Goal: Task Accomplishment & Management: Complete application form

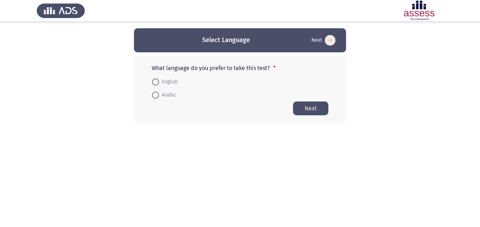
click at [156, 84] on span at bounding box center [155, 82] width 7 height 7
click at [156, 84] on input "English" at bounding box center [155, 82] width 7 height 7
radio input "true"
click at [304, 107] on button "Next" at bounding box center [310, 108] width 35 height 14
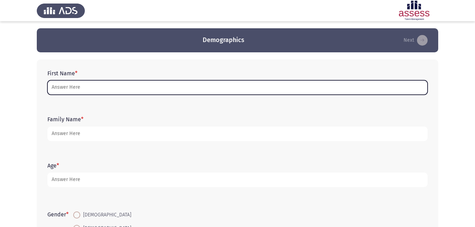
click at [104, 88] on input "First Name *" at bounding box center [237, 87] width 380 height 14
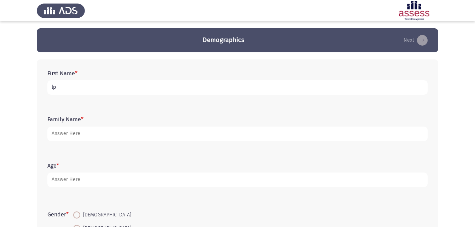
type input "l"
type input "[PERSON_NAME]"
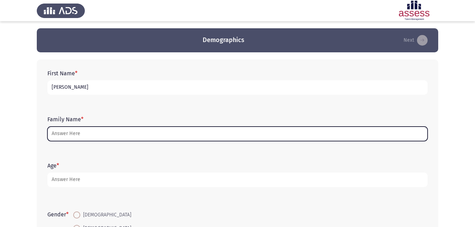
click at [111, 129] on input "Family Name *" at bounding box center [237, 134] width 380 height 14
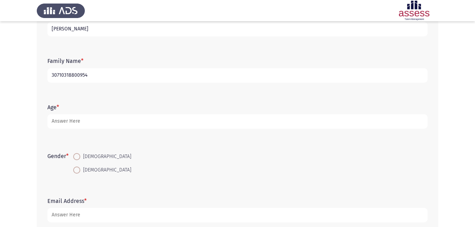
scroll to position [71, 0]
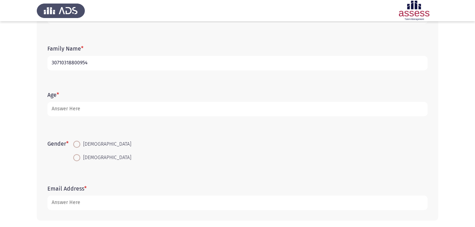
type input "30710318800954"
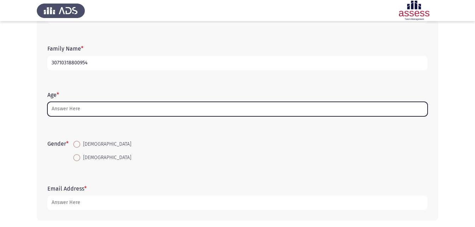
click at [128, 112] on input "Age *" at bounding box center [237, 109] width 380 height 14
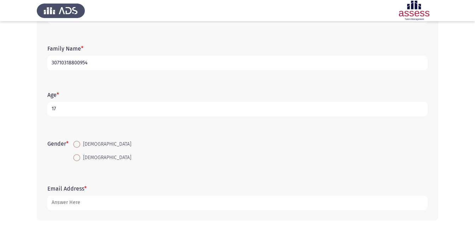
type input "17"
click at [76, 145] on span at bounding box center [76, 144] width 7 height 7
click at [76, 145] on input "[DEMOGRAPHIC_DATA]" at bounding box center [76, 144] width 7 height 7
radio input "true"
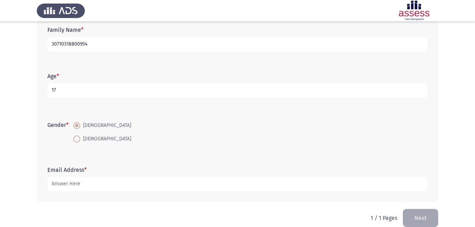
scroll to position [100, 0]
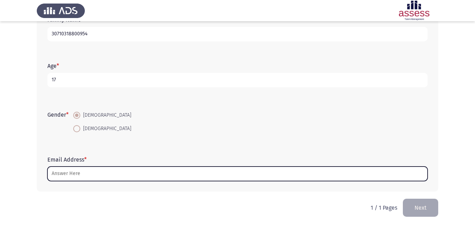
click at [153, 176] on input "Email Address *" at bounding box center [237, 174] width 380 height 14
type input "ة"
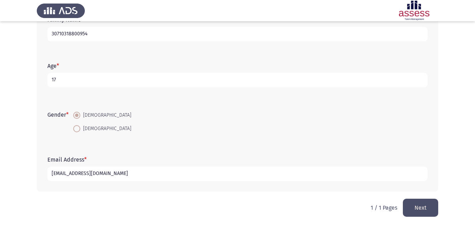
click at [51, 173] on input "[EMAIL_ADDRESS][DOMAIN_NAME]" at bounding box center [237, 174] width 380 height 14
type input "[EMAIL_ADDRESS][DOMAIN_NAME]"
click at [225, 116] on form "Gender * [DEMOGRAPHIC_DATA] [DEMOGRAPHIC_DATA]" at bounding box center [237, 122] width 380 height 27
click at [425, 212] on button "Next" at bounding box center [420, 208] width 35 height 18
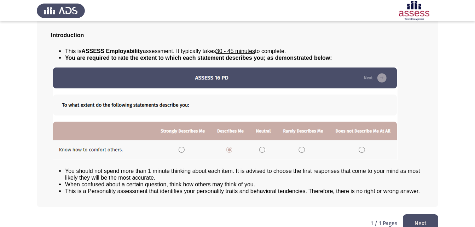
scroll to position [54, 0]
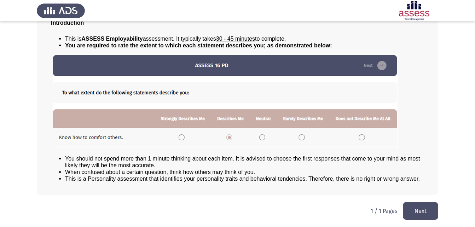
click at [417, 210] on button "Next" at bounding box center [420, 211] width 35 height 18
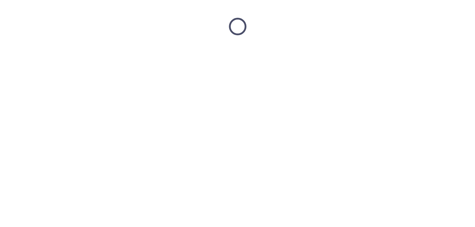
scroll to position [0, 0]
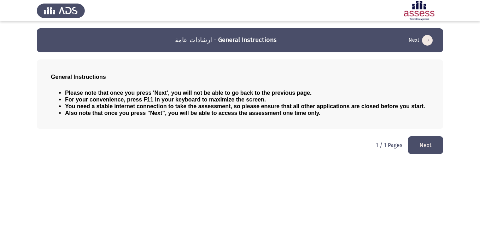
click at [437, 149] on button "Next" at bounding box center [425, 145] width 35 height 18
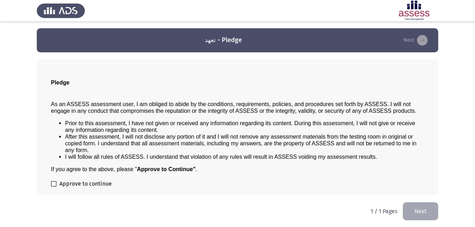
scroll to position [0, 0]
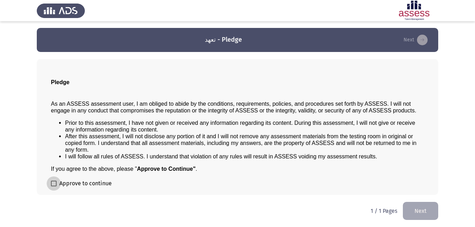
click at [55, 182] on span at bounding box center [54, 184] width 6 height 6
click at [54, 186] on input "Approve to continue" at bounding box center [53, 186] width 0 height 0
checkbox input "true"
click at [412, 213] on button "Next" at bounding box center [420, 211] width 35 height 18
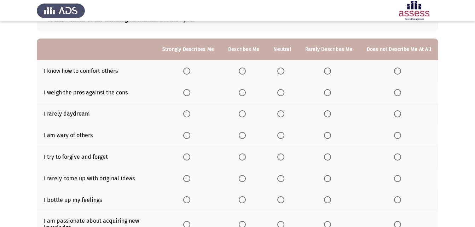
scroll to position [71, 0]
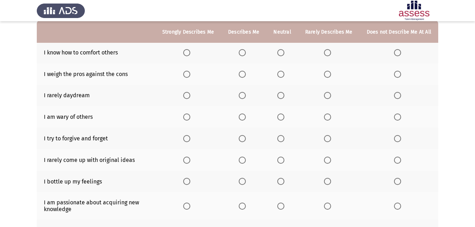
click at [246, 56] on th at bounding box center [243, 53] width 45 height 22
click at [284, 54] on span "Select an option" at bounding box center [280, 52] width 7 height 7
click at [284, 54] on input "Select an option" at bounding box center [280, 52] width 7 height 7
click at [243, 74] on span "Select an option" at bounding box center [242, 74] width 7 height 7
click at [243, 74] on input "Select an option" at bounding box center [242, 74] width 7 height 7
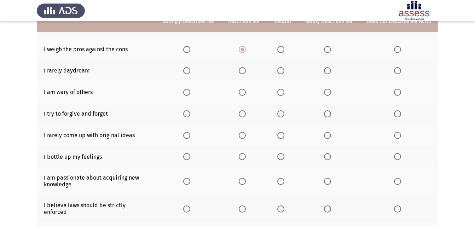
scroll to position [106, 0]
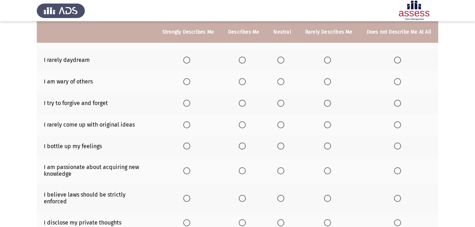
click at [246, 62] on span "Select an option" at bounding box center [242, 60] width 7 height 7
click at [246, 62] on input "Select an option" at bounding box center [242, 60] width 7 height 7
click at [331, 81] on span "Select an option" at bounding box center [327, 81] width 7 height 7
click at [331, 81] on input "Select an option" at bounding box center [327, 81] width 7 height 7
click at [188, 103] on span "Select an option" at bounding box center [186, 103] width 7 height 7
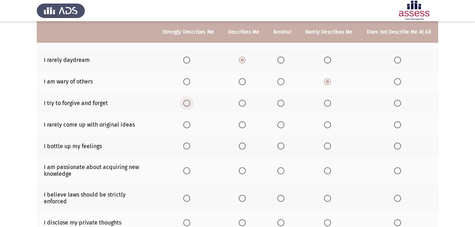
click at [188, 103] on input "Select an option" at bounding box center [186, 103] width 7 height 7
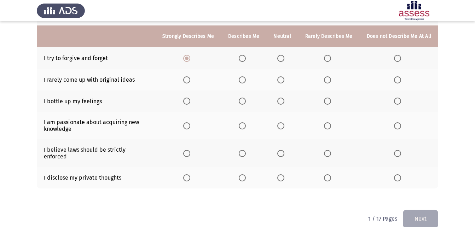
scroll to position [156, 0]
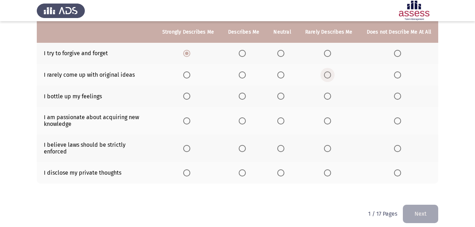
click at [327, 75] on span "Select an option" at bounding box center [327, 74] width 7 height 7
click at [327, 75] on input "Select an option" at bounding box center [327, 74] width 7 height 7
click at [284, 74] on span "Select an option" at bounding box center [280, 74] width 7 height 7
click at [284, 74] on input "Select an option" at bounding box center [280, 74] width 7 height 7
click at [283, 97] on span "Select an option" at bounding box center [280, 96] width 7 height 7
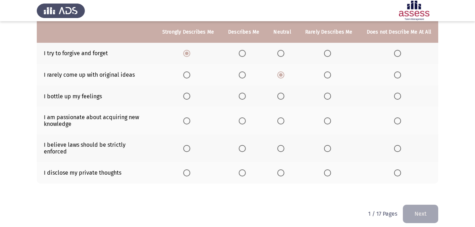
click at [283, 97] on input "Select an option" at bounding box center [280, 96] width 7 height 7
click at [189, 123] on span "Select an option" at bounding box center [186, 120] width 7 height 7
click at [189, 123] on input "Select an option" at bounding box center [186, 120] width 7 height 7
click at [246, 145] on span "Select an option" at bounding box center [242, 148] width 7 height 7
click at [246, 145] on input "Select an option" at bounding box center [242, 148] width 7 height 7
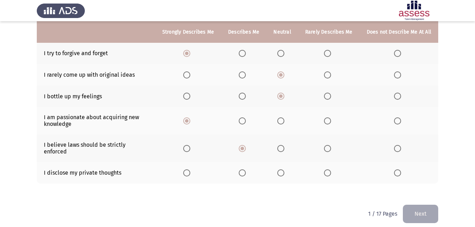
click at [246, 169] on span "Select an option" at bounding box center [242, 172] width 7 height 7
click at [246, 169] on input "Select an option" at bounding box center [242, 172] width 7 height 7
click at [413, 205] on button "Next" at bounding box center [420, 214] width 35 height 18
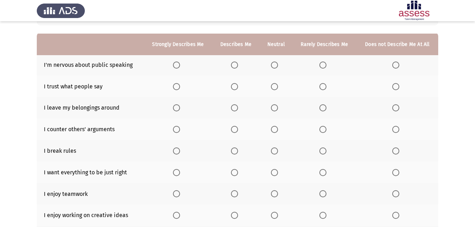
scroll to position [71, 0]
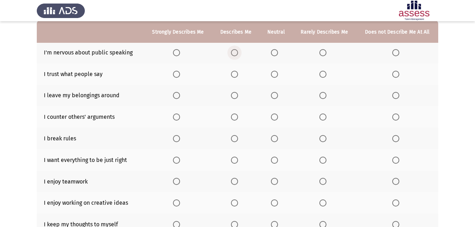
click at [236, 52] on span "Select an option" at bounding box center [234, 52] width 7 height 7
click at [236, 52] on input "Select an option" at bounding box center [234, 52] width 7 height 7
click at [232, 75] on span "Select an option" at bounding box center [234, 74] width 7 height 7
click at [232, 75] on input "Select an option" at bounding box center [234, 74] width 7 height 7
click at [394, 97] on span "Select an option" at bounding box center [395, 95] width 7 height 7
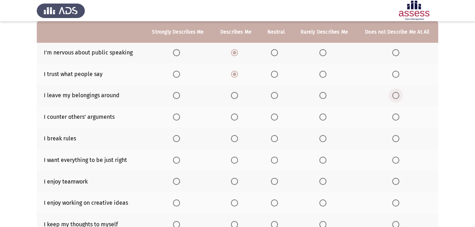
click at [394, 97] on input "Select an option" at bounding box center [395, 95] width 7 height 7
click at [277, 117] on span "Select an option" at bounding box center [274, 117] width 7 height 7
click at [277, 117] on input "Select an option" at bounding box center [274, 117] width 7 height 7
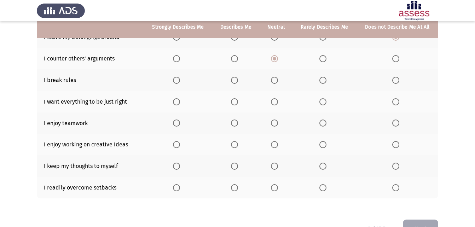
scroll to position [141, 0]
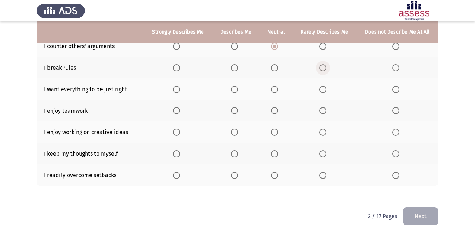
click at [322, 67] on span "Select an option" at bounding box center [322, 67] width 7 height 7
click at [322, 67] on input "Select an option" at bounding box center [322, 67] width 7 height 7
click at [233, 87] on span "Select an option" at bounding box center [234, 89] width 7 height 7
click at [233, 87] on input "Select an option" at bounding box center [234, 89] width 7 height 7
click at [179, 111] on span "Select an option" at bounding box center [176, 110] width 7 height 7
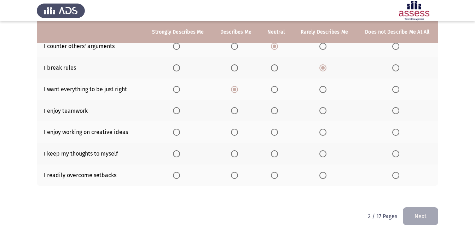
click at [179, 111] on input "Select an option" at bounding box center [176, 110] width 7 height 7
click at [236, 131] on span "Select an option" at bounding box center [234, 132] width 7 height 7
click at [236, 131] on input "Select an option" at bounding box center [234, 132] width 7 height 7
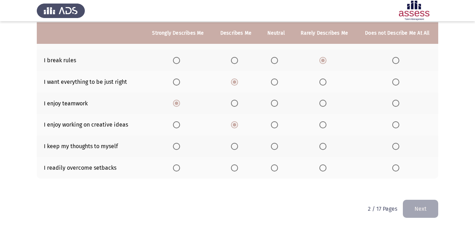
scroll to position [150, 0]
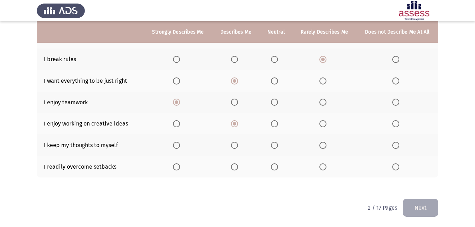
click at [237, 147] on span "Select an option" at bounding box center [234, 145] width 7 height 7
click at [237, 147] on input "Select an option" at bounding box center [234, 145] width 7 height 7
click at [276, 165] on span "Select an option" at bounding box center [274, 166] width 7 height 7
click at [276, 165] on input "Select an option" at bounding box center [274, 166] width 7 height 7
click at [424, 205] on button "Next" at bounding box center [420, 208] width 35 height 18
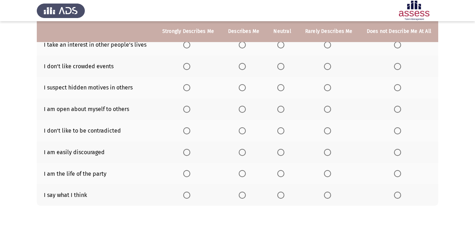
scroll to position [71, 0]
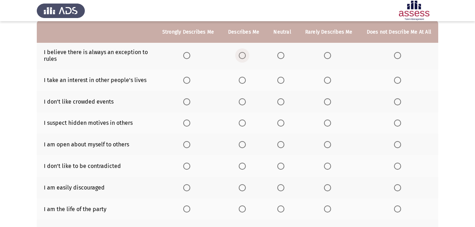
click at [245, 56] on span "Select an option" at bounding box center [242, 55] width 7 height 7
click at [245, 56] on input "Select an option" at bounding box center [242, 55] width 7 height 7
click at [243, 83] on span "Select an option" at bounding box center [242, 80] width 7 height 7
click at [243, 83] on input "Select an option" at bounding box center [242, 80] width 7 height 7
click at [190, 103] on span "Select an option" at bounding box center [186, 101] width 7 height 7
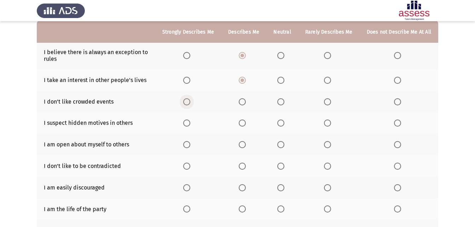
click at [190, 103] on input "Select an option" at bounding box center [186, 101] width 7 height 7
click at [326, 122] on span "Select an option" at bounding box center [327, 123] width 7 height 7
click at [326, 122] on input "Select an option" at bounding box center [327, 123] width 7 height 7
click at [400, 144] on span "Select an option" at bounding box center [397, 144] width 7 height 7
click at [400, 144] on input "Select an option" at bounding box center [397, 144] width 7 height 7
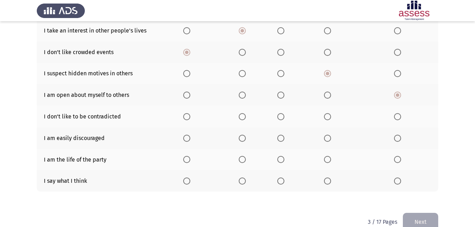
scroll to position [134, 0]
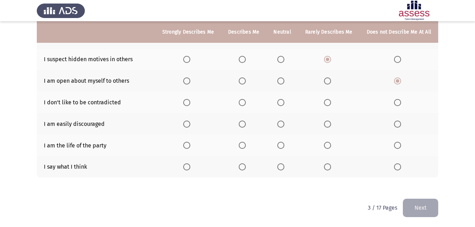
click at [283, 102] on span "Select an option" at bounding box center [280, 102] width 7 height 7
click at [283, 102] on input "Select an option" at bounding box center [280, 102] width 7 height 7
click at [249, 126] on label "Select an option" at bounding box center [244, 124] width 10 height 7
click at [246, 126] on input "Select an option" at bounding box center [242, 124] width 7 height 7
click at [327, 145] on span "Select an option" at bounding box center [327, 145] width 0 height 0
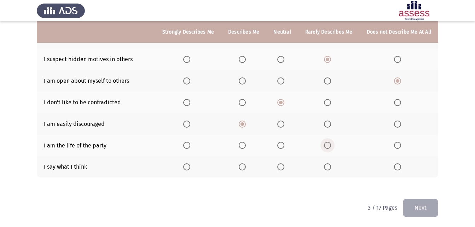
click at [329, 145] on input "Select an option" at bounding box center [327, 145] width 7 height 7
click at [284, 164] on span "Select an option" at bounding box center [280, 166] width 7 height 7
click at [284, 164] on input "Select an option" at bounding box center [280, 166] width 7 height 7
click at [327, 166] on span "Select an option" at bounding box center [327, 166] width 7 height 7
click at [327, 166] on input "Select an option" at bounding box center [327, 166] width 7 height 7
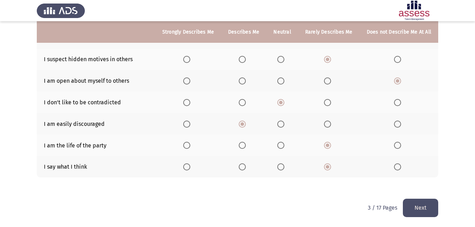
click at [421, 204] on button "Next" at bounding box center [420, 208] width 35 height 18
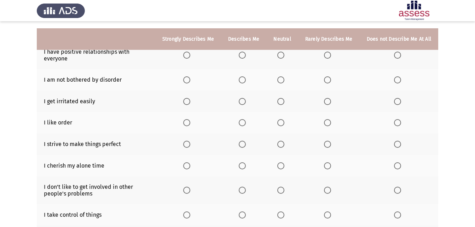
scroll to position [71, 0]
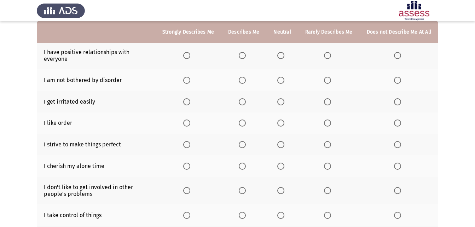
click at [287, 53] on label "Select an option" at bounding box center [282, 55] width 10 height 7
click at [284, 53] on input "Select an option" at bounding box center [280, 55] width 7 height 7
click at [328, 79] on span "Select an option" at bounding box center [327, 80] width 7 height 7
click at [328, 79] on input "Select an option" at bounding box center [327, 80] width 7 height 7
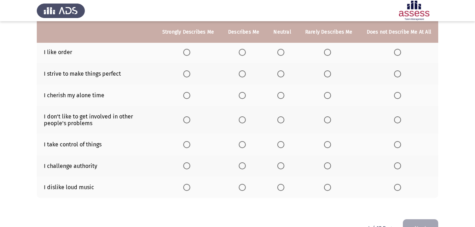
scroll to position [106, 0]
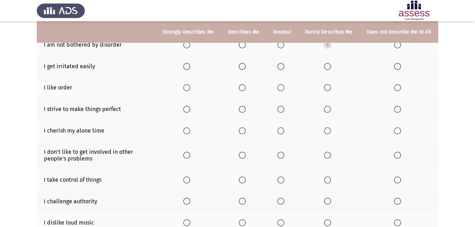
click at [329, 63] on span "Select an option" at bounding box center [327, 66] width 7 height 7
click at [329, 63] on input "Select an option" at bounding box center [327, 66] width 7 height 7
click at [282, 89] on span "Select an option" at bounding box center [280, 87] width 7 height 7
click at [282, 89] on input "Select an option" at bounding box center [280, 87] width 7 height 7
click at [245, 110] on span "Select an option" at bounding box center [242, 109] width 7 height 7
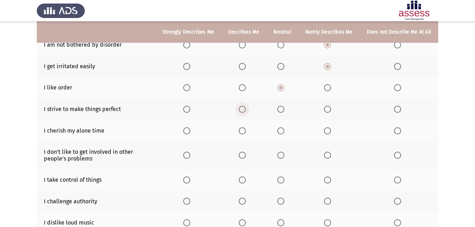
click at [245, 110] on input "Select an option" at bounding box center [242, 109] width 7 height 7
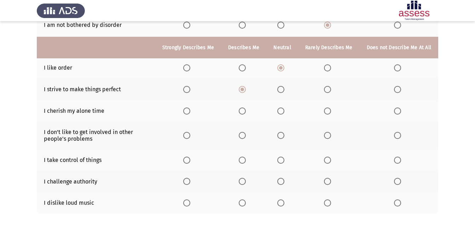
scroll to position [141, 0]
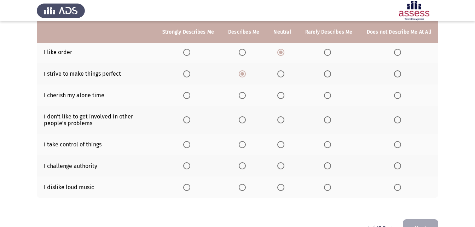
click at [190, 98] on span "Select an option" at bounding box center [186, 95] width 7 height 7
click at [190, 98] on input "Select an option" at bounding box center [186, 95] width 7 height 7
click at [190, 120] on span "Select an option" at bounding box center [186, 119] width 7 height 7
click at [190, 120] on input "Select an option" at bounding box center [186, 119] width 7 height 7
click at [281, 144] on span "Select an option" at bounding box center [280, 144] width 7 height 7
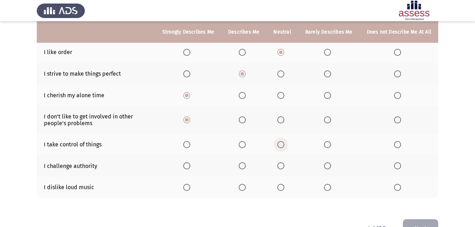
click at [281, 144] on input "Select an option" at bounding box center [280, 144] width 7 height 7
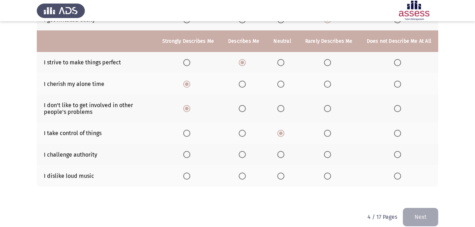
scroll to position [162, 0]
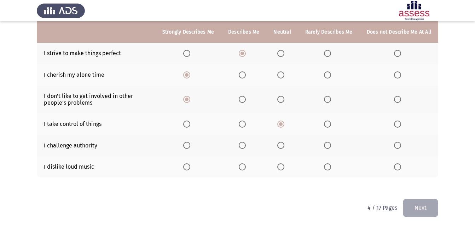
click at [328, 144] on span "Select an option" at bounding box center [327, 145] width 7 height 7
click at [328, 144] on input "Select an option" at bounding box center [327, 145] width 7 height 7
click at [190, 166] on span "Select an option" at bounding box center [186, 166] width 7 height 7
click at [190, 166] on input "Select an option" at bounding box center [186, 166] width 7 height 7
click at [421, 208] on button "Next" at bounding box center [420, 208] width 35 height 18
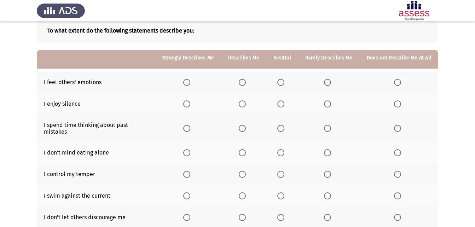
scroll to position [71, 0]
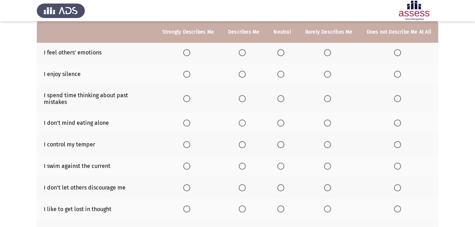
click at [244, 51] on span "Select an option" at bounding box center [242, 52] width 7 height 7
click at [244, 51] on input "Select an option" at bounding box center [242, 52] width 7 height 7
click at [190, 74] on span "Select an option" at bounding box center [186, 74] width 7 height 7
click at [190, 74] on input "Select an option" at bounding box center [186, 74] width 7 height 7
click at [188, 95] on span "Select an option" at bounding box center [186, 98] width 7 height 7
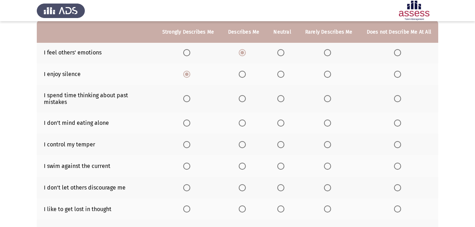
click at [188, 95] on input "Select an option" at bounding box center [186, 98] width 7 height 7
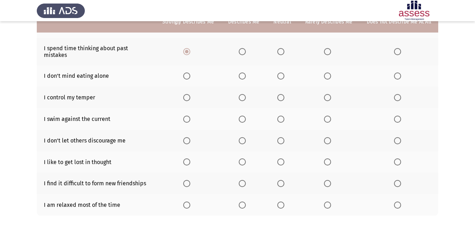
scroll to position [106, 0]
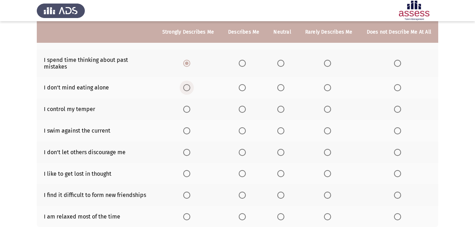
click at [190, 84] on span "Select an option" at bounding box center [186, 87] width 7 height 7
click at [190, 84] on input "Select an option" at bounding box center [186, 87] width 7 height 7
click at [284, 106] on span "Select an option" at bounding box center [280, 109] width 7 height 7
click at [284, 106] on input "Select an option" at bounding box center [280, 109] width 7 height 7
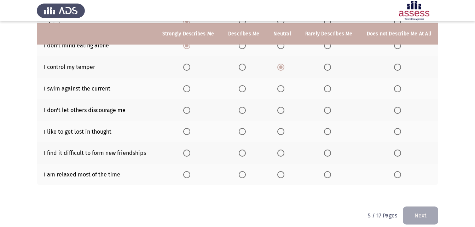
scroll to position [150, 0]
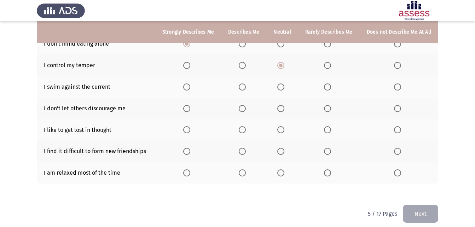
click at [327, 83] on span "Select an option" at bounding box center [327, 86] width 7 height 7
click at [327, 83] on input "Select an option" at bounding box center [327, 86] width 7 height 7
click at [281, 105] on span "Select an option" at bounding box center [280, 108] width 7 height 7
click at [281, 105] on input "Select an option" at bounding box center [280, 108] width 7 height 7
click at [246, 126] on span "Select an option" at bounding box center [242, 129] width 7 height 7
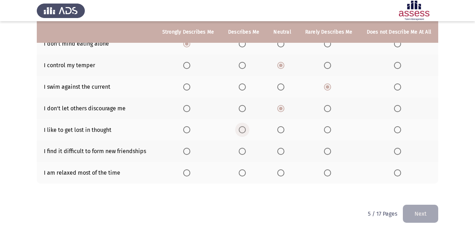
click at [246, 126] on input "Select an option" at bounding box center [242, 129] width 7 height 7
click at [242, 151] on span "Select an option" at bounding box center [242, 151] width 0 height 0
click at [245, 148] on input "Select an option" at bounding box center [242, 151] width 7 height 7
click at [331, 169] on span "Select an option" at bounding box center [327, 172] width 7 height 7
click at [331, 169] on input "Select an option" at bounding box center [327, 172] width 7 height 7
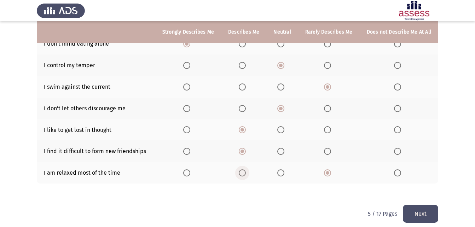
click at [244, 169] on span "Select an option" at bounding box center [242, 172] width 7 height 7
click at [244, 169] on input "Select an option" at bounding box center [242, 172] width 7 height 7
click at [425, 205] on button "Next" at bounding box center [420, 214] width 35 height 18
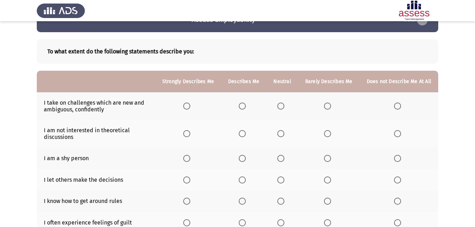
scroll to position [71, 0]
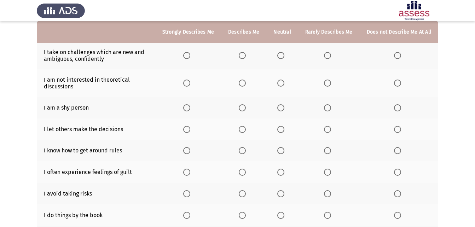
click at [246, 59] on th at bounding box center [243, 56] width 45 height 28
click at [246, 55] on span "Select an option" at bounding box center [242, 55] width 7 height 7
click at [246, 55] on input "Select an option" at bounding box center [242, 55] width 7 height 7
click at [281, 82] on span "Select an option" at bounding box center [280, 83] width 7 height 7
click at [281, 82] on input "Select an option" at bounding box center [280, 83] width 7 height 7
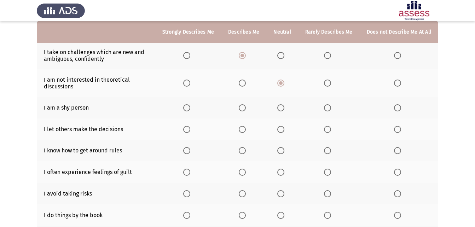
click at [190, 109] on span "Select an option" at bounding box center [186, 107] width 7 height 7
click at [190, 109] on input "Select an option" at bounding box center [186, 107] width 7 height 7
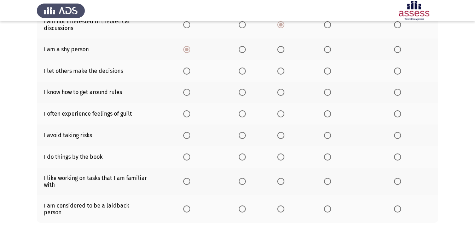
scroll to position [141, 0]
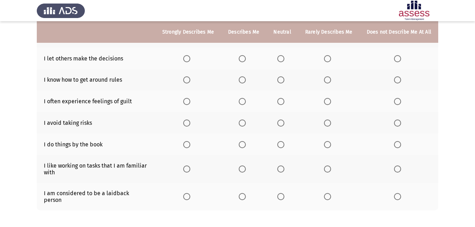
click at [326, 58] on span "Select an option" at bounding box center [327, 58] width 7 height 7
click at [326, 58] on input "Select an option" at bounding box center [327, 58] width 7 height 7
click at [281, 81] on span "Select an option" at bounding box center [280, 79] width 7 height 7
click at [281, 81] on input "Select an option" at bounding box center [280, 79] width 7 height 7
click at [188, 100] on span "Select an option" at bounding box center [186, 101] width 7 height 7
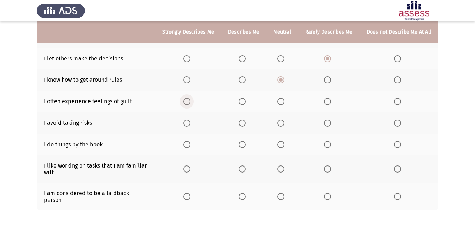
click at [188, 100] on input "Select an option" at bounding box center [186, 101] width 7 height 7
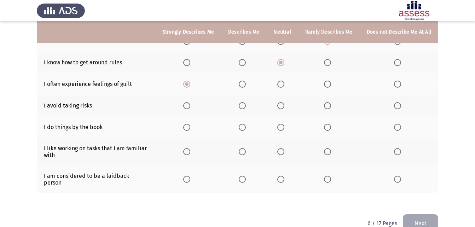
scroll to position [168, 0]
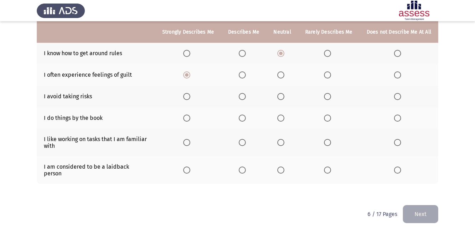
click at [326, 97] on span "Select an option" at bounding box center [327, 96] width 7 height 7
click at [326, 97] on input "Select an option" at bounding box center [327, 96] width 7 height 7
click at [244, 120] on span "Select an option" at bounding box center [242, 118] width 7 height 7
click at [244, 120] on input "Select an option" at bounding box center [242, 118] width 7 height 7
click at [190, 142] on span "Select an option" at bounding box center [186, 142] width 7 height 7
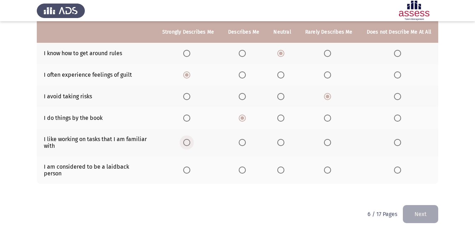
click at [190, 142] on input "Select an option" at bounding box center [186, 142] width 7 height 7
click at [282, 167] on span "Select an option" at bounding box center [280, 170] width 7 height 7
click at [282, 167] on input "Select an option" at bounding box center [280, 170] width 7 height 7
click at [431, 205] on button "Next" at bounding box center [420, 214] width 35 height 18
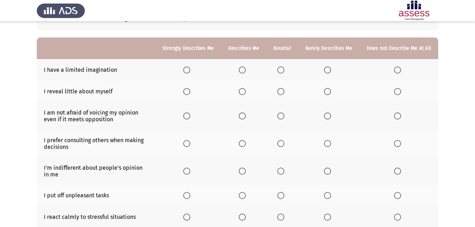
scroll to position [71, 0]
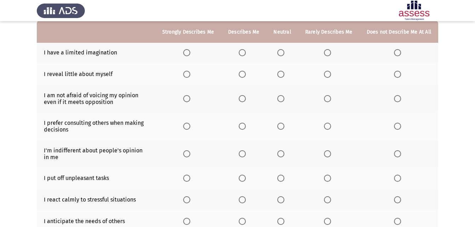
click at [331, 51] on span "Select an option" at bounding box center [327, 52] width 7 height 7
click at [331, 51] on input "Select an option" at bounding box center [327, 52] width 7 height 7
click at [189, 75] on span "Select an option" at bounding box center [186, 74] width 7 height 7
click at [189, 75] on input "Select an option" at bounding box center [186, 74] width 7 height 7
click at [328, 100] on span "Select an option" at bounding box center [327, 98] width 7 height 7
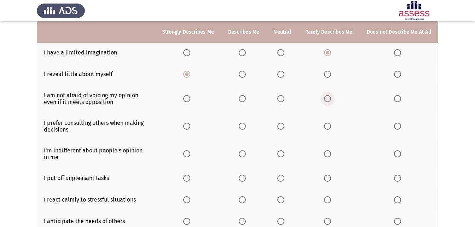
click at [328, 100] on input "Select an option" at bounding box center [327, 98] width 7 height 7
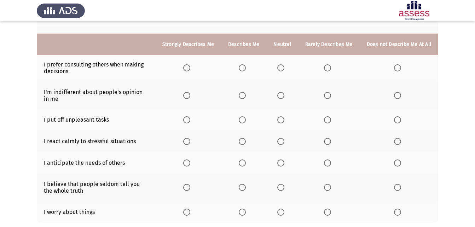
scroll to position [141, 0]
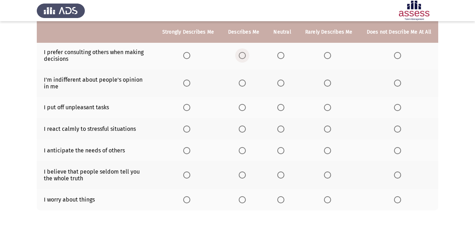
click at [246, 57] on span "Select an option" at bounding box center [242, 55] width 7 height 7
click at [246, 57] on input "Select an option" at bounding box center [242, 55] width 7 height 7
click at [328, 84] on span "Select an option" at bounding box center [327, 83] width 7 height 7
click at [328, 84] on input "Select an option" at bounding box center [327, 83] width 7 height 7
click at [326, 107] on span "Select an option" at bounding box center [327, 107] width 7 height 7
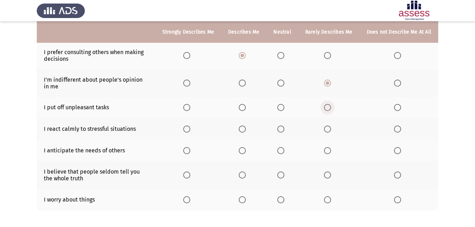
click at [326, 107] on input "Select an option" at bounding box center [327, 107] width 7 height 7
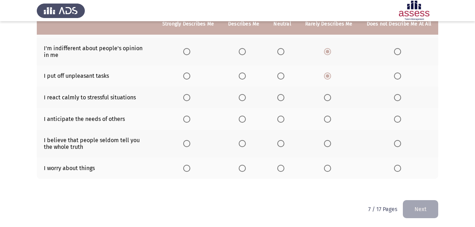
scroll to position [174, 0]
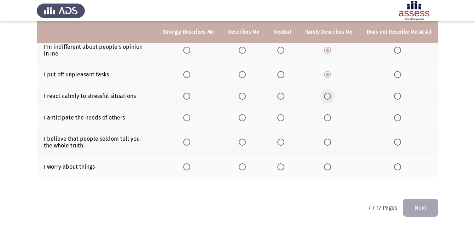
click at [330, 97] on span "Select an option" at bounding box center [327, 96] width 7 height 7
click at [330, 97] on input "Select an option" at bounding box center [327, 96] width 7 height 7
click at [246, 118] on span "Select an option" at bounding box center [242, 117] width 7 height 7
click at [246, 118] on input "Select an option" at bounding box center [242, 117] width 7 height 7
click at [284, 143] on span "Select an option" at bounding box center [280, 142] width 7 height 7
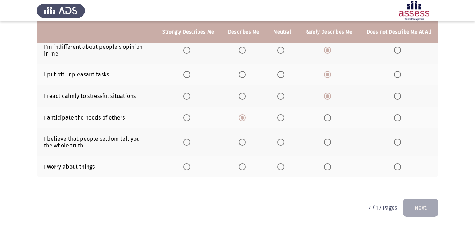
click at [284, 143] on input "Select an option" at bounding box center [280, 142] width 7 height 7
click at [245, 165] on span "Select an option" at bounding box center [242, 166] width 7 height 7
click at [245, 165] on input "Select an option" at bounding box center [242, 166] width 7 height 7
click at [413, 202] on button "Next" at bounding box center [420, 208] width 35 height 18
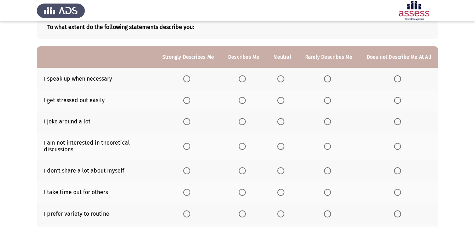
scroll to position [71, 0]
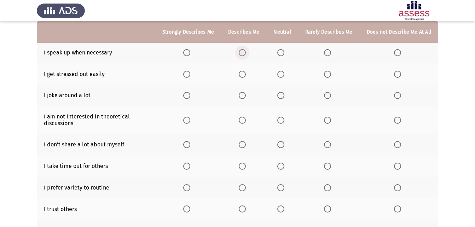
click at [246, 55] on span "Select an option" at bounding box center [242, 52] width 7 height 7
click at [246, 55] on input "Select an option" at bounding box center [242, 52] width 7 height 7
click at [245, 73] on span "Select an option" at bounding box center [242, 74] width 7 height 7
click at [245, 73] on input "Select an option" at bounding box center [242, 74] width 7 height 7
click at [399, 97] on span "Select an option" at bounding box center [397, 95] width 7 height 7
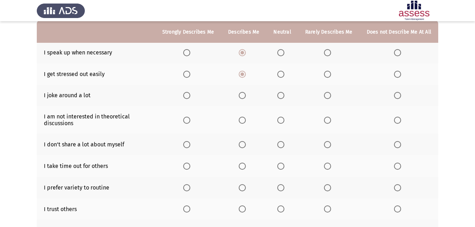
click at [399, 97] on input "Select an option" at bounding box center [397, 95] width 7 height 7
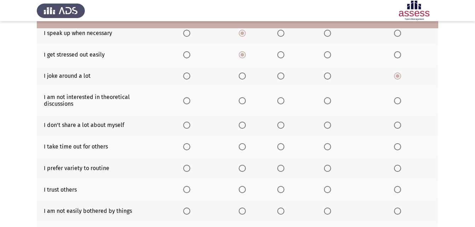
scroll to position [106, 0]
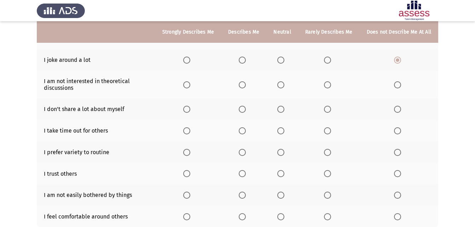
click at [284, 86] on span "Select an option" at bounding box center [280, 84] width 7 height 7
click at [284, 86] on input "Select an option" at bounding box center [280, 84] width 7 height 7
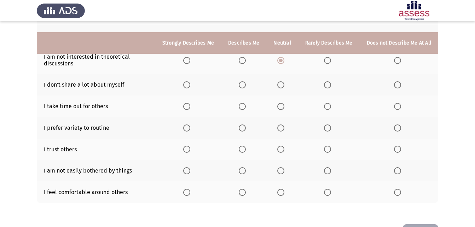
scroll to position [141, 0]
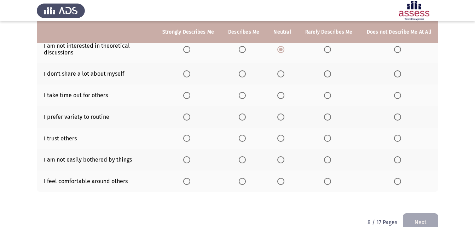
click at [193, 72] on label "Select an option" at bounding box center [188, 73] width 10 height 7
click at [190, 72] on input "Select an option" at bounding box center [186, 73] width 7 height 7
click at [246, 97] on span "Select an option" at bounding box center [242, 95] width 7 height 7
click at [246, 97] on input "Select an option" at bounding box center [242, 95] width 7 height 7
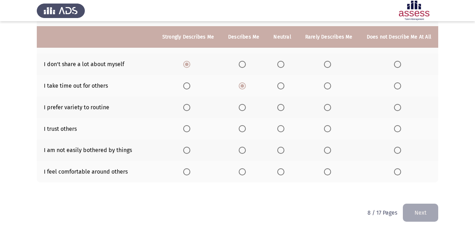
scroll to position [156, 0]
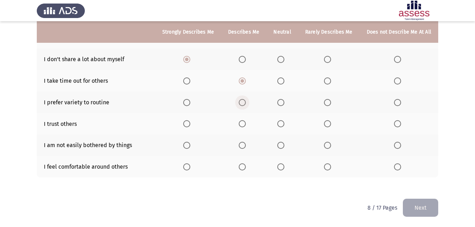
click at [242, 103] on span "Select an option" at bounding box center [242, 102] width 7 height 7
click at [242, 103] on input "Select an option" at bounding box center [242, 102] width 7 height 7
click at [284, 124] on span "Select an option" at bounding box center [280, 123] width 7 height 7
click at [284, 124] on input "Select an option" at bounding box center [280, 123] width 7 height 7
click at [245, 145] on span "Select an option" at bounding box center [242, 145] width 7 height 7
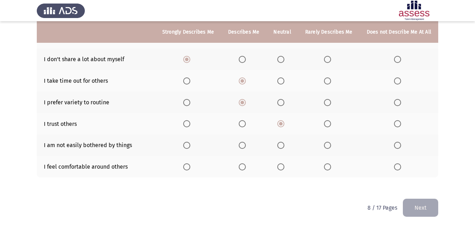
click at [245, 145] on input "Select an option" at bounding box center [242, 145] width 7 height 7
click at [330, 169] on span "Select an option" at bounding box center [327, 166] width 7 height 7
click at [330, 169] on input "Select an option" at bounding box center [327, 166] width 7 height 7
click at [416, 208] on button "Next" at bounding box center [420, 208] width 35 height 18
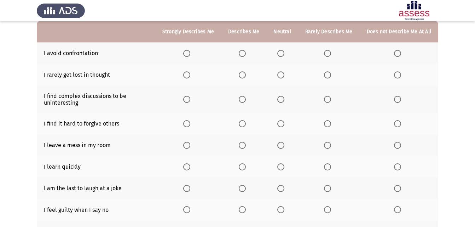
scroll to position [71, 0]
click at [329, 54] on span "Select an option" at bounding box center [327, 52] width 7 height 7
click at [329, 54] on input "Select an option" at bounding box center [327, 52] width 7 height 7
click at [395, 74] on span "Select an option" at bounding box center [397, 74] width 7 height 7
click at [395, 74] on input "Select an option" at bounding box center [397, 74] width 7 height 7
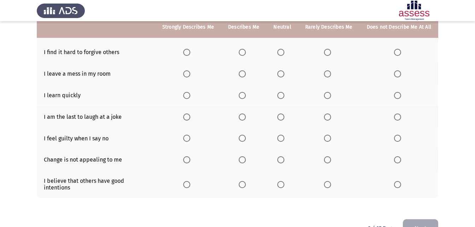
scroll to position [106, 0]
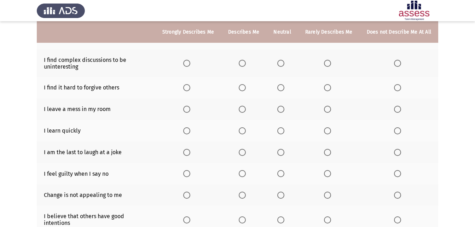
click at [281, 63] on span "Select an option" at bounding box center [281, 63] width 0 height 0
click at [283, 63] on input "Select an option" at bounding box center [280, 63] width 7 height 7
click at [396, 88] on span "Select an option" at bounding box center [397, 87] width 7 height 7
click at [396, 88] on input "Select an option" at bounding box center [397, 87] width 7 height 7
click at [281, 109] on span "Select an option" at bounding box center [281, 109] width 0 height 0
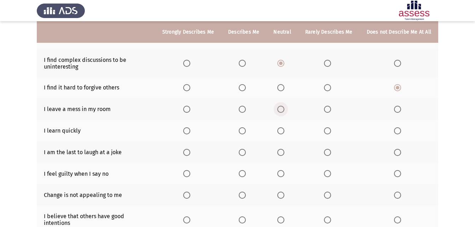
click at [283, 109] on input "Select an option" at bounding box center [280, 109] width 7 height 7
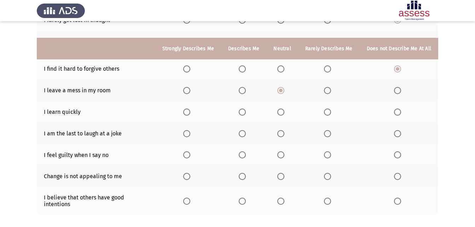
scroll to position [141, 0]
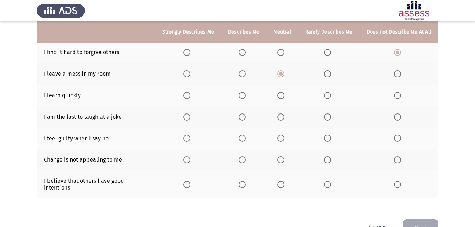
click at [328, 96] on span "Select an option" at bounding box center [327, 95] width 7 height 7
click at [328, 96] on input "Select an option" at bounding box center [327, 95] width 7 height 7
click at [397, 117] on span "Select an option" at bounding box center [397, 117] width 0 height 0
click at [398, 117] on input "Select an option" at bounding box center [397, 117] width 7 height 7
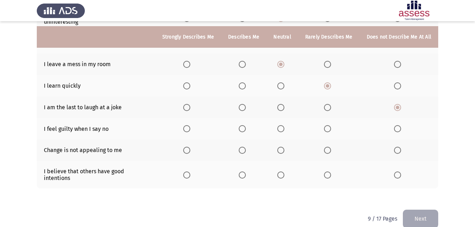
scroll to position [156, 0]
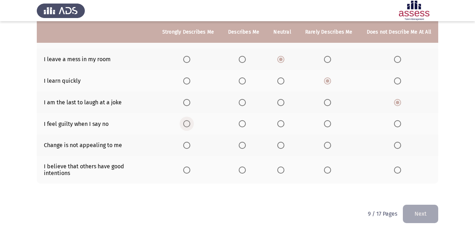
click at [190, 124] on span "Select an option" at bounding box center [186, 123] width 7 height 7
click at [190, 124] on input "Select an option" at bounding box center [186, 123] width 7 height 7
click at [246, 123] on span "Select an option" at bounding box center [242, 123] width 7 height 7
click at [246, 123] on input "Select an option" at bounding box center [242, 123] width 7 height 7
click at [327, 144] on span "Select an option" at bounding box center [327, 145] width 7 height 7
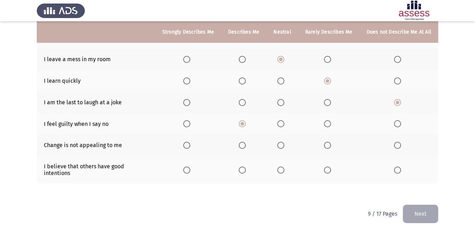
click at [327, 144] on input "Select an option" at bounding box center [327, 145] width 7 height 7
click at [189, 169] on span "Select an option" at bounding box center [186, 170] width 7 height 7
click at [189, 169] on input "Select an option" at bounding box center [186, 170] width 7 height 7
click at [426, 205] on button "Next" at bounding box center [420, 214] width 35 height 18
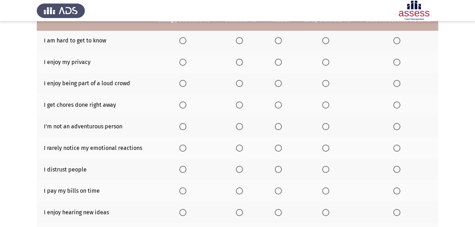
scroll to position [71, 0]
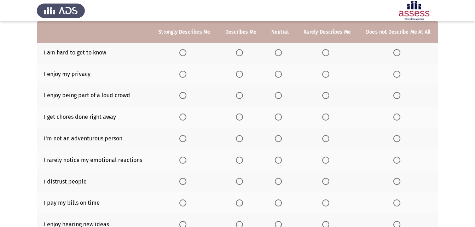
click at [326, 53] on span "Select an option" at bounding box center [325, 52] width 7 height 7
click at [326, 53] on input "Select an option" at bounding box center [325, 52] width 7 height 7
click at [183, 71] on span "Select an option" at bounding box center [182, 74] width 7 height 7
click at [183, 71] on input "Select an option" at bounding box center [182, 74] width 7 height 7
click at [399, 97] on span "Select an option" at bounding box center [396, 95] width 7 height 7
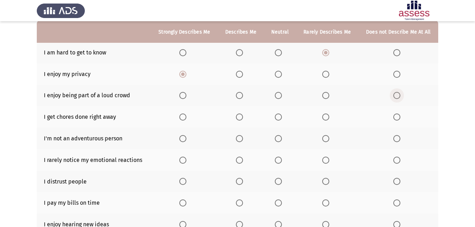
click at [399, 97] on input "Select an option" at bounding box center [396, 95] width 7 height 7
click at [240, 116] on span "Select an option" at bounding box center [239, 117] width 7 height 7
click at [240, 116] on input "Select an option" at bounding box center [239, 117] width 7 height 7
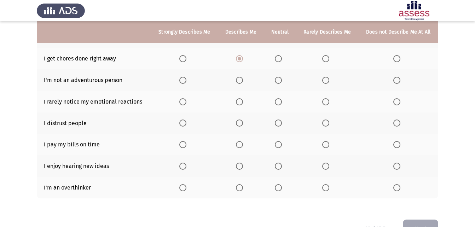
scroll to position [141, 0]
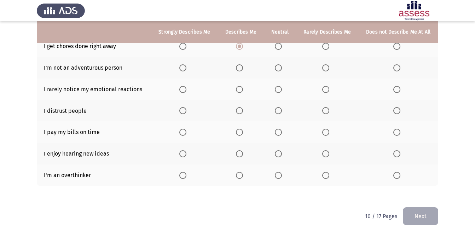
click at [396, 67] on span "Select an option" at bounding box center [396, 67] width 7 height 7
click at [396, 67] on input "Select an option" at bounding box center [396, 67] width 7 height 7
click at [237, 92] on span "Select an option" at bounding box center [239, 89] width 7 height 7
click at [237, 92] on input "Select an option" at bounding box center [239, 89] width 7 height 7
click at [326, 109] on span "Select an option" at bounding box center [325, 110] width 7 height 7
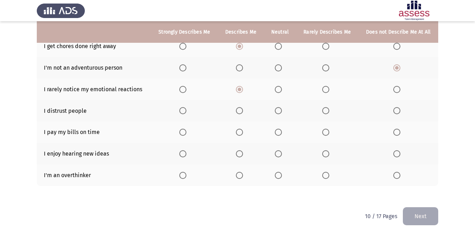
click at [326, 109] on input "Select an option" at bounding box center [325, 110] width 7 height 7
click at [279, 132] on span "Select an option" at bounding box center [278, 132] width 7 height 7
click at [279, 132] on input "Select an option" at bounding box center [278, 132] width 7 height 7
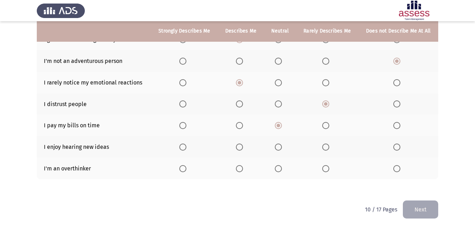
scroll to position [150, 0]
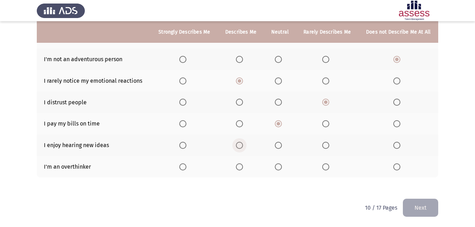
click at [239, 146] on span "Select an option" at bounding box center [239, 145] width 7 height 7
click at [239, 146] on input "Select an option" at bounding box center [239, 145] width 7 height 7
click at [185, 167] on span "Select an option" at bounding box center [182, 166] width 7 height 7
click at [185, 167] on input "Select an option" at bounding box center [182, 166] width 7 height 7
click at [424, 203] on button "Next" at bounding box center [420, 208] width 35 height 18
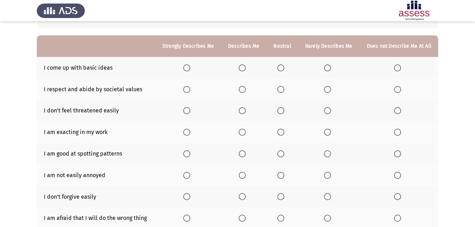
scroll to position [71, 0]
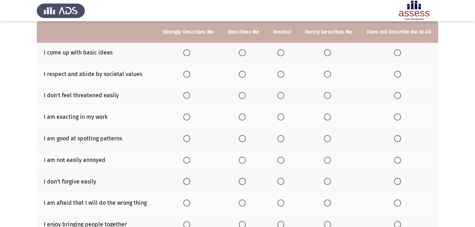
click at [284, 56] on span "Select an option" at bounding box center [280, 52] width 7 height 7
click at [284, 56] on input "Select an option" at bounding box center [280, 52] width 7 height 7
click at [246, 75] on span "Select an option" at bounding box center [242, 74] width 7 height 7
click at [246, 75] on input "Select an option" at bounding box center [242, 74] width 7 height 7
click at [331, 95] on span "Select an option" at bounding box center [327, 95] width 7 height 7
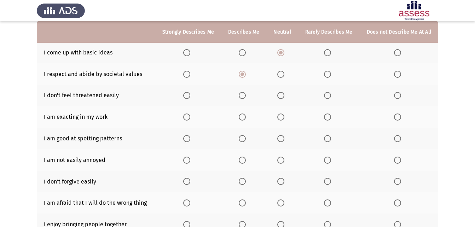
click at [331, 95] on input "Select an option" at bounding box center [327, 95] width 7 height 7
click at [243, 119] on span "Select an option" at bounding box center [242, 117] width 7 height 7
click at [243, 119] on input "Select an option" at bounding box center [242, 117] width 7 height 7
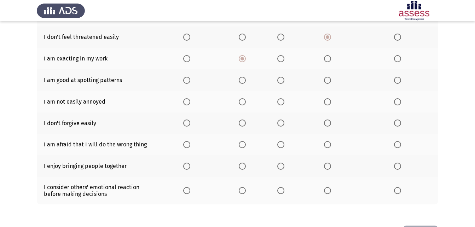
scroll to position [141, 0]
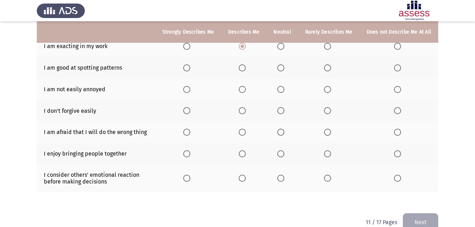
click at [330, 69] on span "Select an option" at bounding box center [327, 67] width 7 height 7
click at [330, 69] on input "Select an option" at bounding box center [327, 67] width 7 height 7
click at [246, 91] on span "Select an option" at bounding box center [242, 89] width 7 height 7
click at [246, 91] on input "Select an option" at bounding box center [242, 89] width 7 height 7
click at [397, 108] on span "Select an option" at bounding box center [397, 110] width 7 height 7
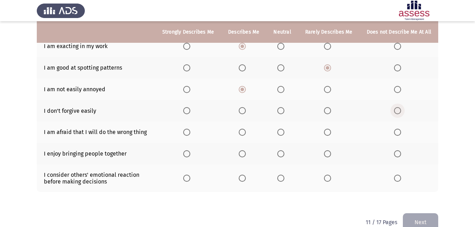
click at [397, 108] on input "Select an option" at bounding box center [397, 110] width 7 height 7
click at [190, 134] on span "Select an option" at bounding box center [186, 132] width 7 height 7
click at [190, 134] on input "Select an option" at bounding box center [186, 132] width 7 height 7
click at [282, 153] on span "Select an option" at bounding box center [280, 153] width 7 height 7
click at [282, 153] on input "Select an option" at bounding box center [280, 153] width 7 height 7
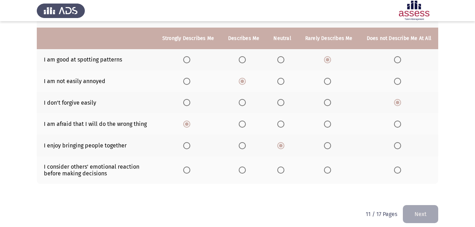
scroll to position [156, 0]
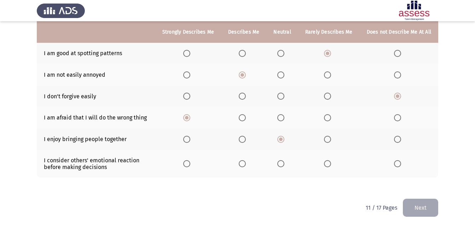
click at [190, 166] on span "Select an option" at bounding box center [186, 163] width 7 height 7
click at [190, 166] on input "Select an option" at bounding box center [186, 163] width 7 height 7
click at [422, 202] on button "Next" at bounding box center [420, 208] width 35 height 18
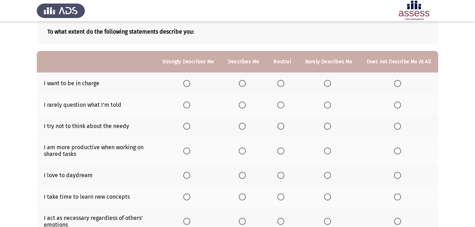
scroll to position [71, 0]
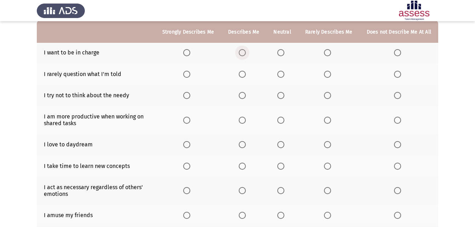
click at [245, 51] on span "Select an option" at bounding box center [242, 52] width 7 height 7
click at [245, 51] on input "Select an option" at bounding box center [242, 52] width 7 height 7
click at [243, 75] on span "Select an option" at bounding box center [242, 74] width 7 height 7
click at [243, 75] on input "Select an option" at bounding box center [242, 74] width 7 height 7
click at [284, 98] on span "Select an option" at bounding box center [280, 95] width 7 height 7
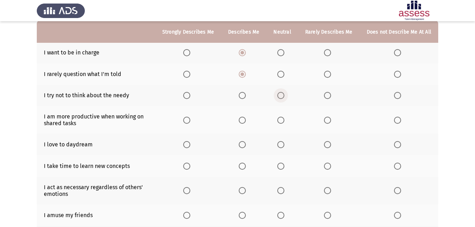
click at [284, 98] on input "Select an option" at bounding box center [280, 95] width 7 height 7
click at [188, 121] on span "Select an option" at bounding box center [186, 120] width 7 height 7
click at [188, 121] on input "Select an option" at bounding box center [186, 120] width 7 height 7
click at [243, 147] on span "Select an option" at bounding box center [242, 144] width 7 height 7
click at [243, 147] on input "Select an option" at bounding box center [242, 144] width 7 height 7
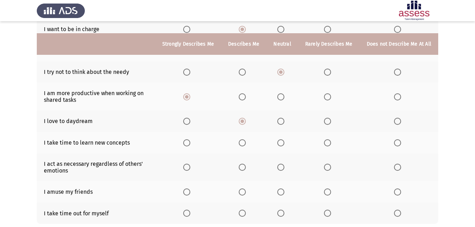
scroll to position [106, 0]
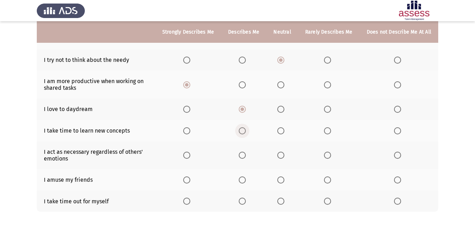
click at [246, 132] on span "Select an option" at bounding box center [242, 130] width 7 height 7
click at [246, 132] on input "Select an option" at bounding box center [242, 130] width 7 height 7
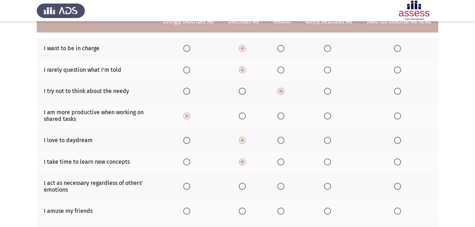
scroll to position [140, 0]
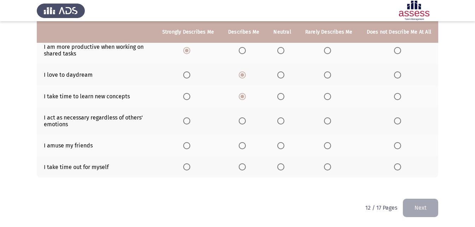
click at [331, 121] on span "Select an option" at bounding box center [327, 120] width 7 height 7
click at [331, 121] on input "Select an option" at bounding box center [327, 120] width 7 height 7
click at [331, 148] on span "Select an option" at bounding box center [327, 145] width 7 height 7
click at [331, 148] on input "Select an option" at bounding box center [327, 145] width 7 height 7
click at [192, 163] on th at bounding box center [188, 167] width 66 height 22
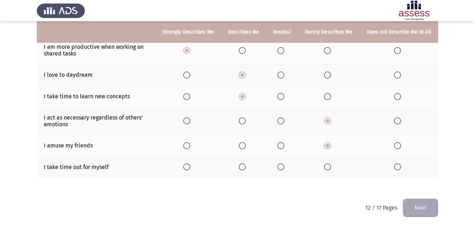
click at [190, 164] on span "Select an option" at bounding box center [186, 166] width 7 height 7
click at [190, 164] on input "Select an option" at bounding box center [186, 166] width 7 height 7
click at [420, 204] on button "Next" at bounding box center [420, 208] width 35 height 18
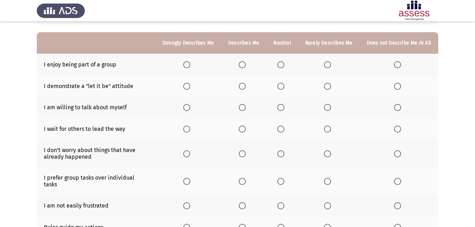
scroll to position [71, 0]
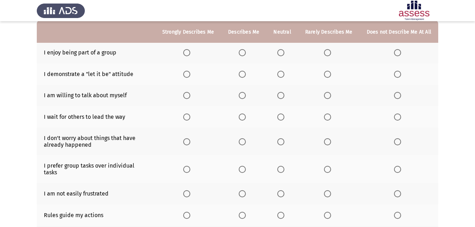
click at [244, 54] on span "Select an option" at bounding box center [242, 52] width 7 height 7
click at [244, 54] on input "Select an option" at bounding box center [242, 52] width 7 height 7
click at [246, 75] on span "Select an option" at bounding box center [242, 74] width 7 height 7
click at [246, 75] on input "Select an option" at bounding box center [242, 74] width 7 height 7
click at [329, 96] on span "Select an option" at bounding box center [327, 95] width 7 height 7
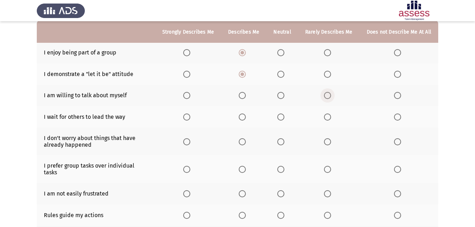
click at [329, 96] on input "Select an option" at bounding box center [327, 95] width 7 height 7
click at [284, 118] on span "Select an option" at bounding box center [280, 117] width 7 height 7
click at [284, 118] on input "Select an option" at bounding box center [280, 117] width 7 height 7
click at [246, 142] on span "Select an option" at bounding box center [242, 141] width 7 height 7
click at [246, 142] on input "Select an option" at bounding box center [242, 141] width 7 height 7
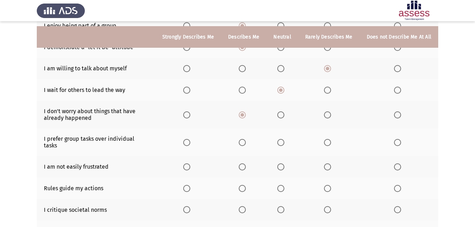
scroll to position [85, 0]
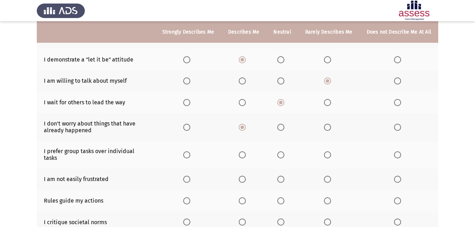
click at [330, 129] on span "Select an option" at bounding box center [327, 127] width 7 height 7
click at [330, 129] on input "Select an option" at bounding box center [327, 127] width 7 height 7
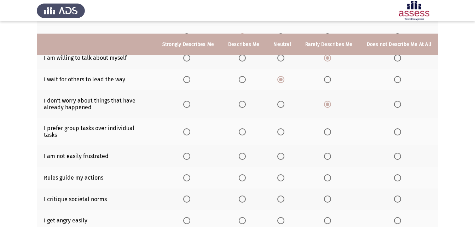
scroll to position [121, 0]
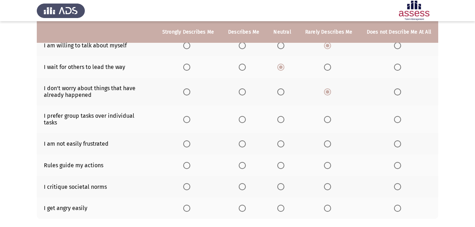
click at [190, 116] on span "Select an option" at bounding box center [186, 119] width 7 height 7
click at [190, 116] on input "Select an option" at bounding box center [186, 119] width 7 height 7
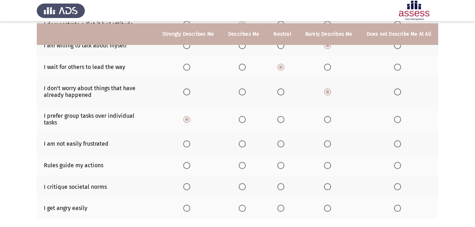
scroll to position [156, 0]
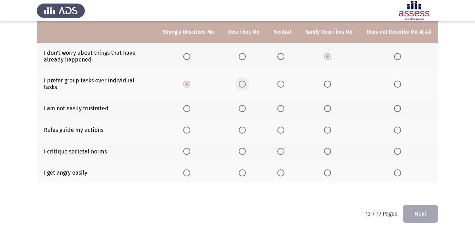
click at [244, 82] on span "Select an option" at bounding box center [242, 84] width 7 height 7
click at [244, 82] on input "Select an option" at bounding box center [242, 84] width 7 height 7
click at [242, 109] on span "Select an option" at bounding box center [242, 109] width 0 height 0
click at [245, 105] on input "Select an option" at bounding box center [242, 108] width 7 height 7
click at [244, 127] on span "Select an option" at bounding box center [242, 130] width 7 height 7
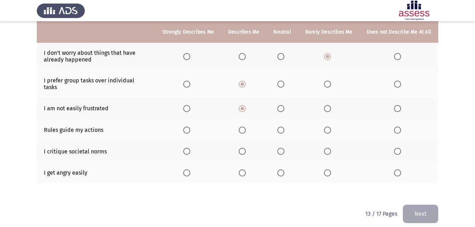
click at [244, 127] on input "Select an option" at bounding box center [242, 130] width 7 height 7
click at [283, 148] on span "Select an option" at bounding box center [280, 151] width 7 height 7
click at [283, 148] on input "Select an option" at bounding box center [280, 151] width 7 height 7
click at [329, 169] on span "Select an option" at bounding box center [327, 172] width 7 height 7
click at [329, 169] on input "Select an option" at bounding box center [327, 172] width 7 height 7
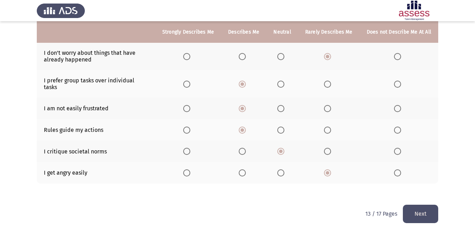
click at [423, 209] on button "Next" at bounding box center [420, 214] width 35 height 18
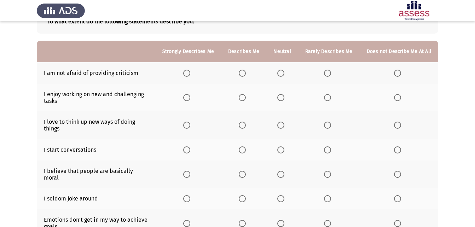
scroll to position [71, 0]
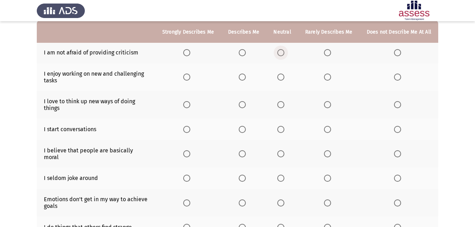
click at [284, 53] on span "Select an option" at bounding box center [280, 52] width 7 height 7
click at [284, 53] on input "Select an option" at bounding box center [280, 52] width 7 height 7
click at [245, 80] on span "Select an option" at bounding box center [242, 77] width 7 height 7
click at [245, 80] on input "Select an option" at bounding box center [242, 77] width 7 height 7
click at [190, 106] on span "Select an option" at bounding box center [186, 104] width 7 height 7
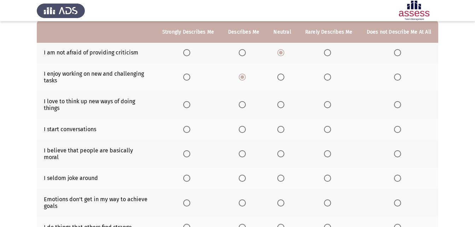
click at [190, 106] on input "Select an option" at bounding box center [186, 104] width 7 height 7
click at [329, 132] on span "Select an option" at bounding box center [327, 129] width 7 height 7
click at [329, 132] on input "Select an option" at bounding box center [327, 129] width 7 height 7
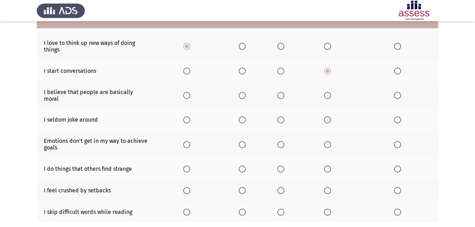
scroll to position [141, 0]
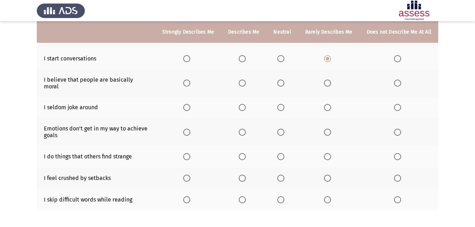
click at [280, 80] on span "Select an option" at bounding box center [280, 83] width 7 height 7
click at [280, 80] on input "Select an option" at bounding box center [280, 83] width 7 height 7
click at [284, 104] on span "Select an option" at bounding box center [280, 107] width 7 height 7
click at [284, 104] on input "Select an option" at bounding box center [280, 107] width 7 height 7
click at [246, 129] on span "Select an option" at bounding box center [242, 132] width 7 height 7
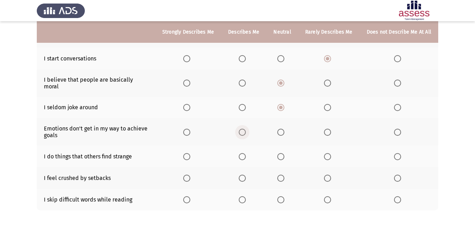
click at [246, 129] on input "Select an option" at bounding box center [242, 132] width 7 height 7
click at [330, 153] on span "Select an option" at bounding box center [327, 156] width 7 height 7
click at [330, 153] on input "Select an option" at bounding box center [327, 156] width 7 height 7
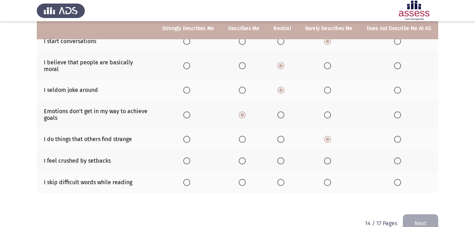
scroll to position [168, 0]
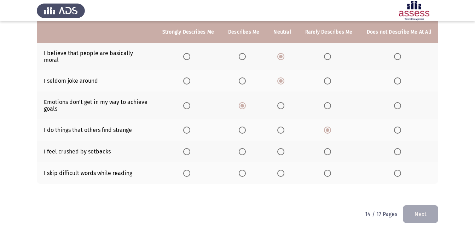
click at [243, 148] on span "Select an option" at bounding box center [242, 151] width 7 height 7
click at [243, 148] on input "Select an option" at bounding box center [242, 151] width 7 height 7
click at [396, 170] on span "Select an option" at bounding box center [397, 173] width 7 height 7
click at [396, 170] on input "Select an option" at bounding box center [397, 173] width 7 height 7
click at [419, 205] on button "Next" at bounding box center [420, 214] width 35 height 18
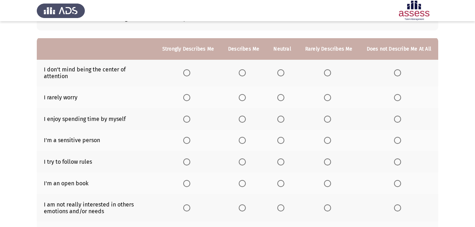
scroll to position [71, 0]
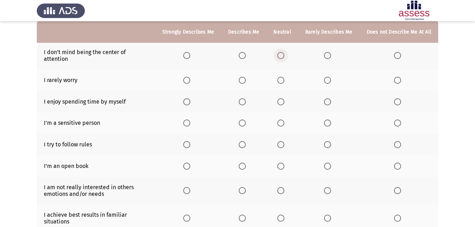
click at [284, 54] on span "Select an option" at bounding box center [280, 55] width 7 height 7
click at [284, 54] on input "Select an option" at bounding box center [280, 55] width 7 height 7
click at [329, 77] on span "Select an option" at bounding box center [327, 80] width 7 height 7
click at [329, 77] on input "Select an option" at bounding box center [327, 80] width 7 height 7
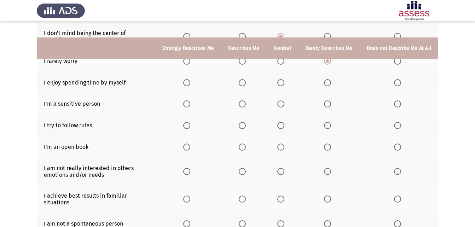
scroll to position [106, 0]
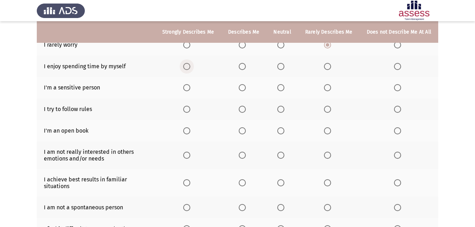
click at [190, 63] on span "Select an option" at bounding box center [186, 66] width 7 height 7
click at [190, 63] on input "Select an option" at bounding box center [186, 66] width 7 height 7
click at [329, 84] on span "Select an option" at bounding box center [327, 87] width 7 height 7
click at [329, 84] on input "Select an option" at bounding box center [327, 87] width 7 height 7
click at [246, 106] on span "Select an option" at bounding box center [242, 109] width 7 height 7
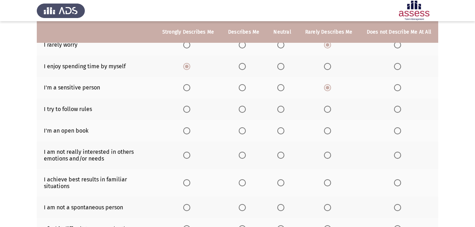
click at [246, 106] on input "Select an option" at bounding box center [242, 109] width 7 height 7
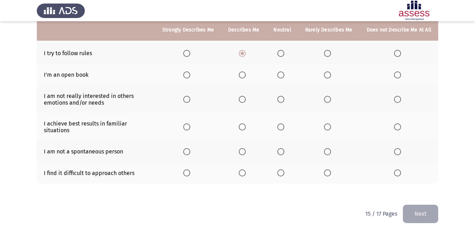
scroll to position [127, 0]
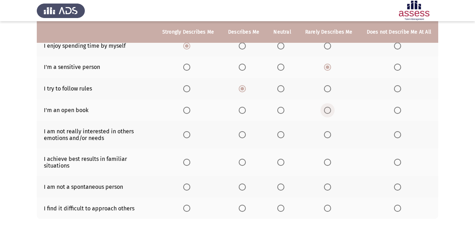
click at [331, 107] on span "Select an option" at bounding box center [327, 110] width 7 height 7
click at [331, 107] on input "Select an option" at bounding box center [327, 110] width 7 height 7
click at [396, 131] on span "Select an option" at bounding box center [397, 134] width 7 height 7
click at [396, 131] on input "Select an option" at bounding box center [397, 134] width 7 height 7
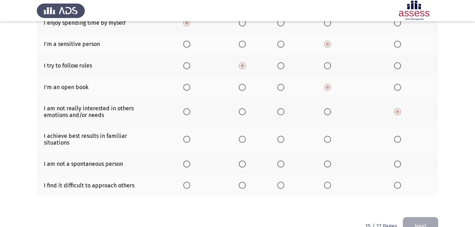
scroll to position [162, 0]
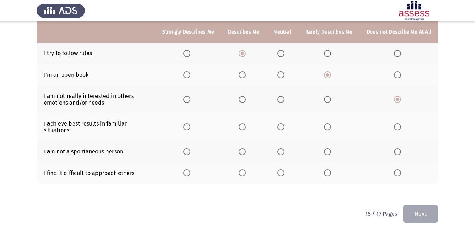
click at [249, 123] on label "Select an option" at bounding box center [244, 126] width 10 height 7
click at [246, 123] on input "Select an option" at bounding box center [242, 126] width 7 height 7
click at [283, 148] on span "Select an option" at bounding box center [280, 151] width 7 height 7
click at [283, 148] on input "Select an option" at bounding box center [280, 151] width 7 height 7
click at [246, 148] on span "Select an option" at bounding box center [242, 151] width 7 height 7
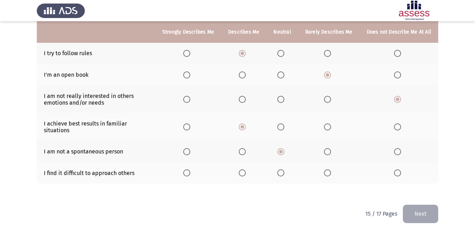
click at [246, 148] on input "Select an option" at bounding box center [242, 151] width 7 height 7
drag, startPoint x: 285, startPoint y: 145, endPoint x: 282, endPoint y: 148, distance: 3.8
click at [282, 148] on span "Select an option" at bounding box center [280, 151] width 7 height 7
click at [282, 148] on input "Select an option" at bounding box center [280, 151] width 7 height 7
click at [246, 169] on span "Select an option" at bounding box center [242, 172] width 7 height 7
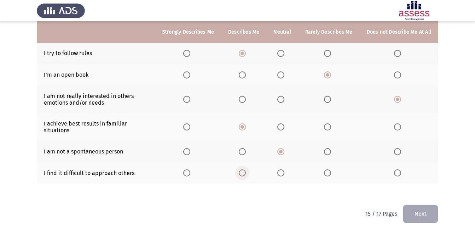
click at [246, 169] on input "Select an option" at bounding box center [242, 172] width 7 height 7
click at [416, 205] on button "Next" at bounding box center [420, 214] width 35 height 18
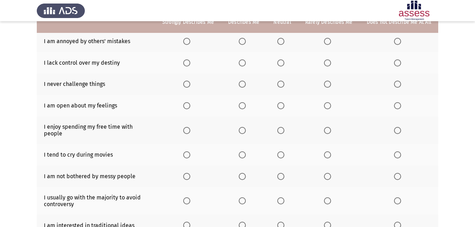
scroll to position [71, 0]
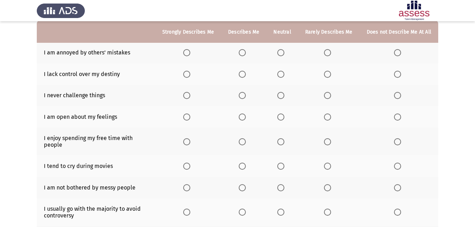
click at [327, 52] on span "Select an option" at bounding box center [327, 52] width 7 height 7
click at [327, 52] on input "Select an option" at bounding box center [327, 52] width 7 height 7
click at [327, 74] on span "Select an option" at bounding box center [327, 74] width 7 height 7
click at [327, 74] on input "Select an option" at bounding box center [327, 74] width 7 height 7
click at [326, 95] on span "Select an option" at bounding box center [327, 95] width 7 height 7
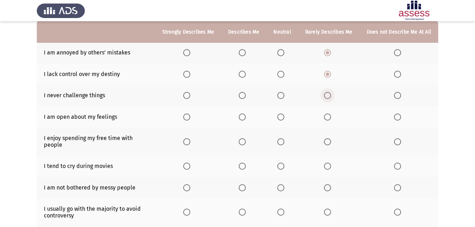
click at [326, 95] on input "Select an option" at bounding box center [327, 95] width 7 height 7
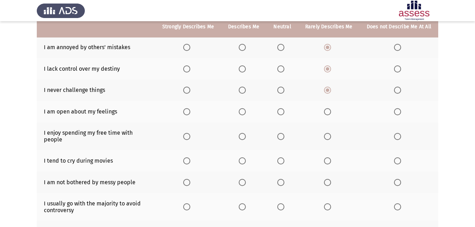
scroll to position [106, 0]
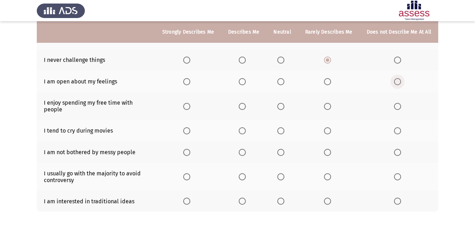
click at [396, 81] on span "Select an option" at bounding box center [397, 81] width 7 height 7
click at [396, 81] on input "Select an option" at bounding box center [397, 81] width 7 height 7
click at [327, 104] on span "Select an option" at bounding box center [327, 106] width 7 height 7
click at [327, 104] on input "Select an option" at bounding box center [327, 106] width 7 height 7
click at [401, 127] on span "Select an option" at bounding box center [397, 130] width 7 height 7
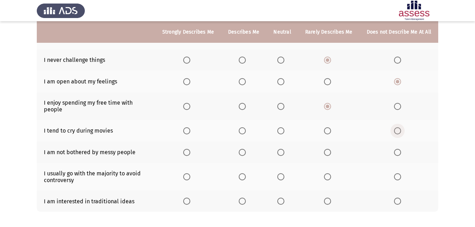
click at [401, 127] on input "Select an option" at bounding box center [397, 130] width 7 height 7
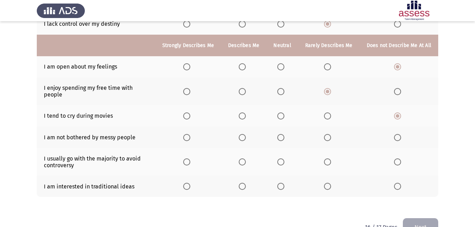
scroll to position [134, 0]
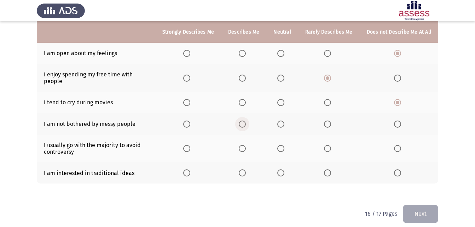
click at [246, 121] on span "Select an option" at bounding box center [242, 124] width 7 height 7
click at [246, 121] on input "Select an option" at bounding box center [242, 124] width 7 height 7
click at [284, 145] on span "Select an option" at bounding box center [280, 148] width 7 height 7
click at [284, 145] on input "Select an option" at bounding box center [280, 148] width 7 height 7
click at [329, 145] on span "Select an option" at bounding box center [327, 148] width 7 height 7
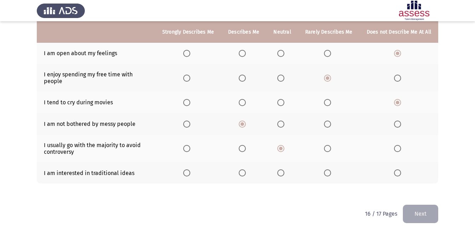
click at [329, 145] on input "Select an option" at bounding box center [327, 148] width 7 height 7
click at [246, 169] on span "Select an option" at bounding box center [242, 172] width 7 height 7
click at [246, 169] on input "Select an option" at bounding box center [242, 172] width 7 height 7
click at [430, 205] on button "Next" at bounding box center [420, 214] width 35 height 18
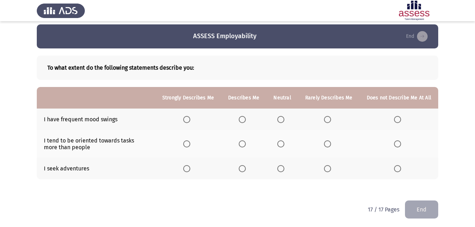
scroll to position [6, 0]
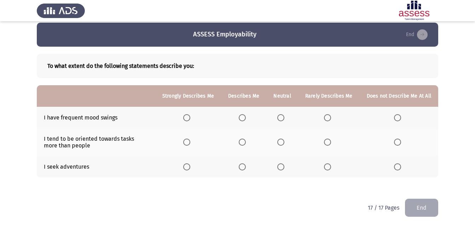
click at [242, 118] on span "Select an option" at bounding box center [242, 117] width 7 height 7
click at [242, 118] on input "Select an option" at bounding box center [242, 117] width 7 height 7
click at [325, 142] on th at bounding box center [329, 142] width 62 height 28
click at [328, 142] on span "Select an option" at bounding box center [327, 142] width 7 height 7
click at [328, 142] on input "Select an option" at bounding box center [327, 142] width 7 height 7
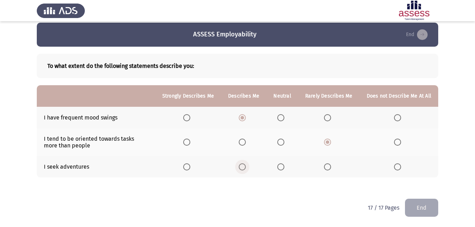
click at [246, 166] on span "Select an option" at bounding box center [242, 166] width 7 height 7
click at [246, 166] on input "Select an option" at bounding box center [242, 166] width 7 height 7
click at [424, 205] on button "End" at bounding box center [421, 208] width 33 height 18
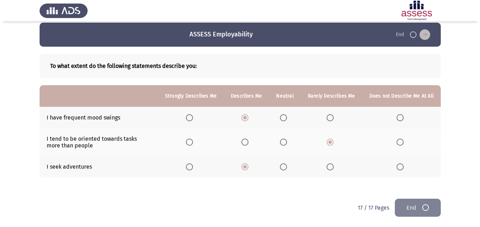
scroll to position [0, 0]
